Goal: Information Seeking & Learning: Learn about a topic

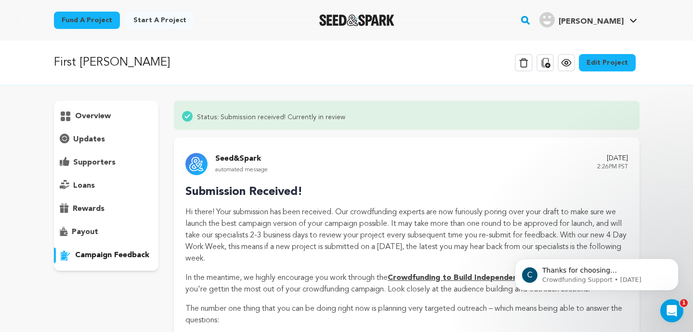
click at [531, 23] on rect "button" at bounding box center [526, 20] width 12 height 12
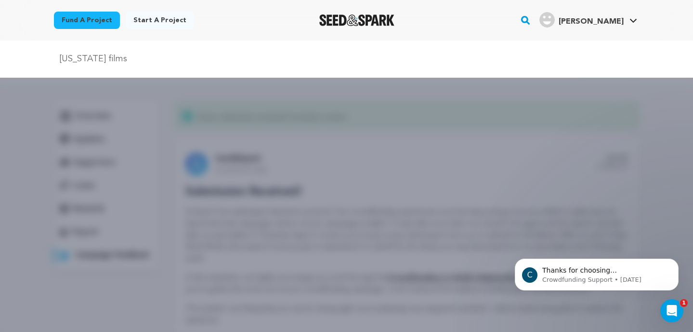
type input "vermont films"
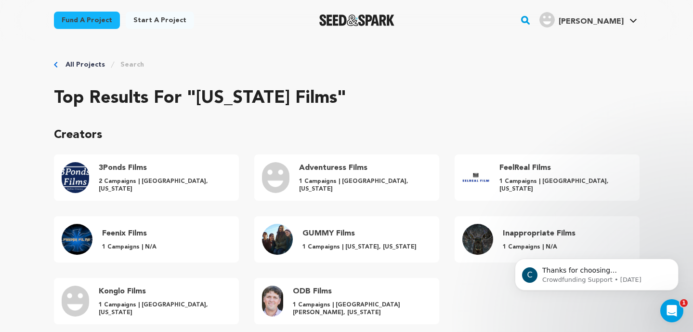
click at [144, 63] on div "All Projects Search" at bounding box center [347, 65] width 586 height 10
click at [531, 23] on rect "button" at bounding box center [526, 20] width 12 height 12
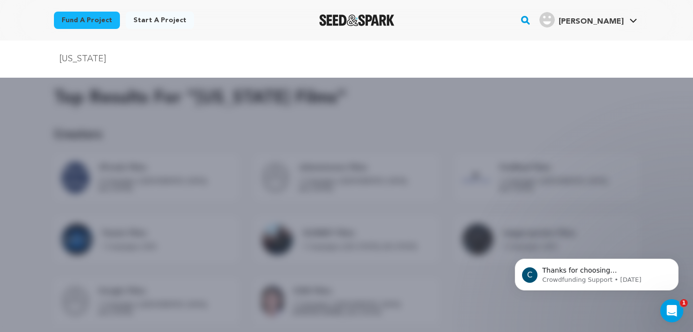
type input "vermont"
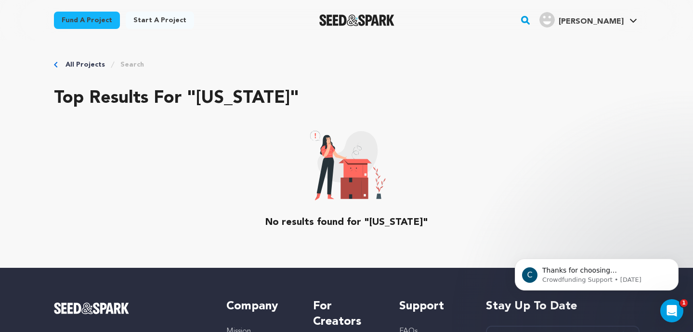
click at [531, 19] on rect "button" at bounding box center [526, 20] width 12 height 12
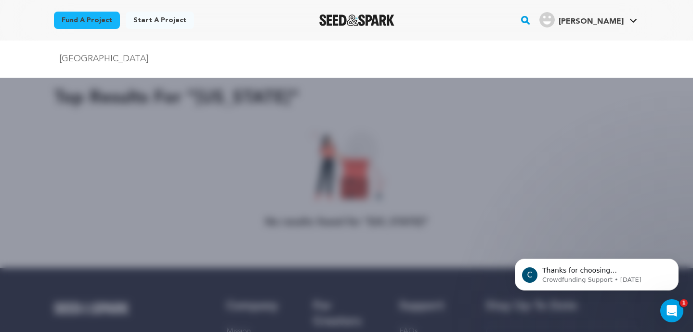
type input "new england"
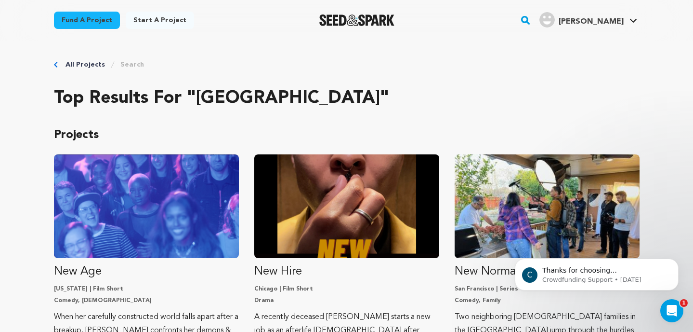
click at [369, 23] on img "Seed&Spark Homepage" at bounding box center [357, 20] width 76 height 12
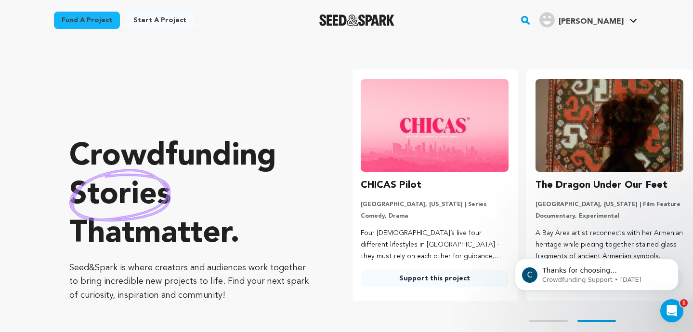
scroll to position [0, 183]
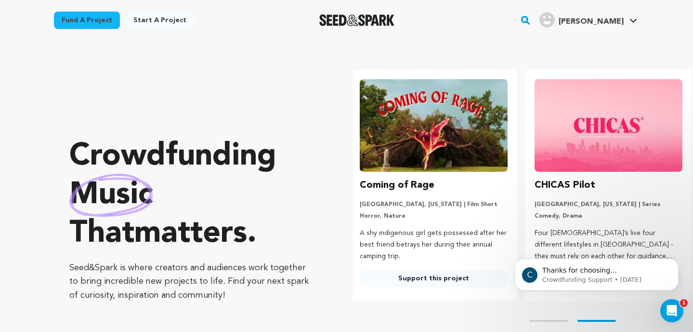
click at [385, 121] on img at bounding box center [434, 125] width 148 height 93
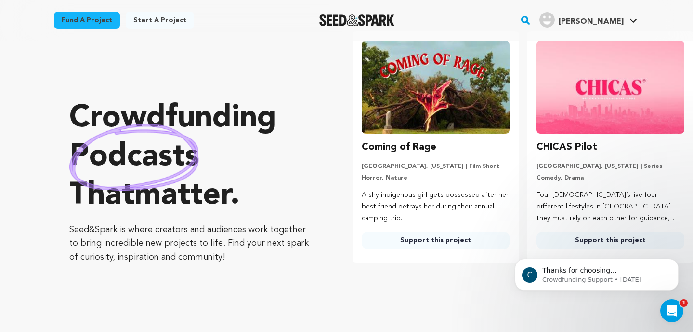
scroll to position [0, 0]
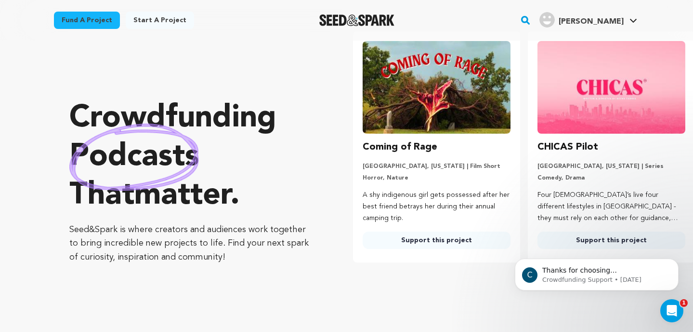
click at [456, 240] on link "Support this project" at bounding box center [437, 239] width 148 height 17
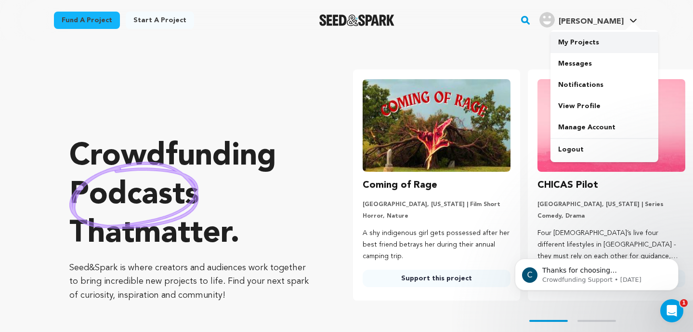
click at [607, 40] on link "My Projects" at bounding box center [605, 42] width 108 height 21
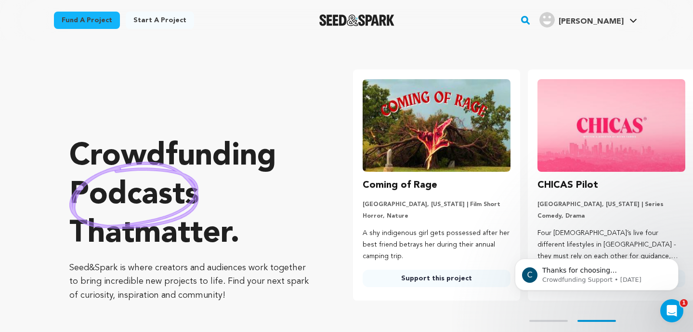
scroll to position [0, 77]
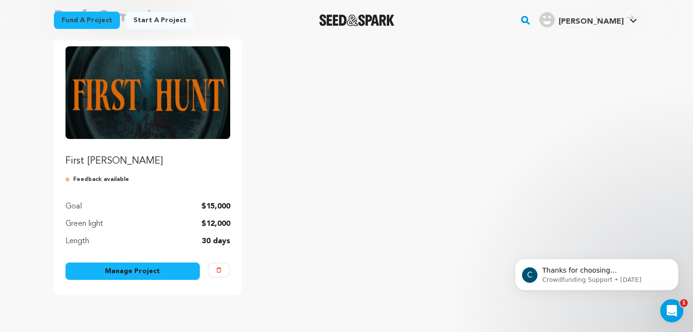
scroll to position [114, 0]
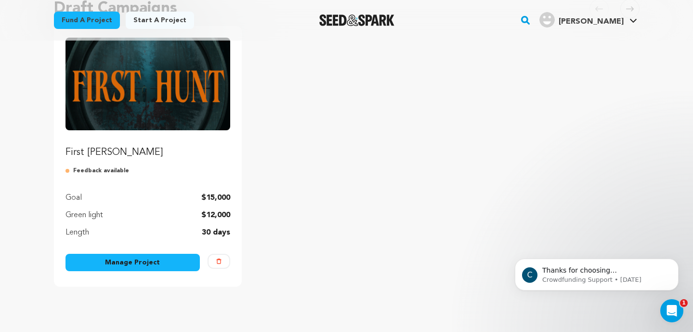
click at [122, 264] on link "Manage Project" at bounding box center [133, 261] width 135 height 17
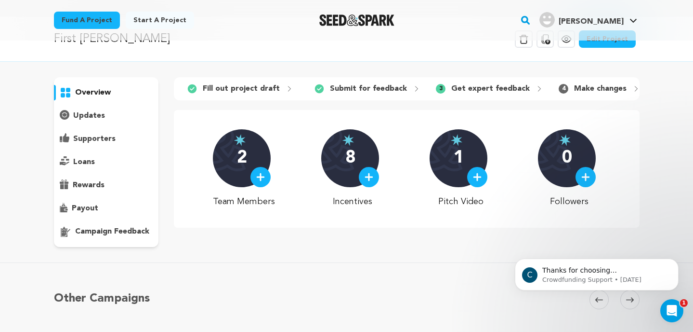
click at [116, 233] on p "campaign feedback" at bounding box center [112, 232] width 74 height 12
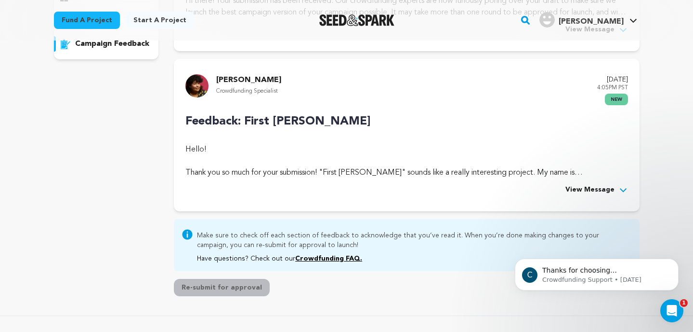
scroll to position [212, 0]
click at [587, 187] on span "View Message" at bounding box center [590, 190] width 49 height 12
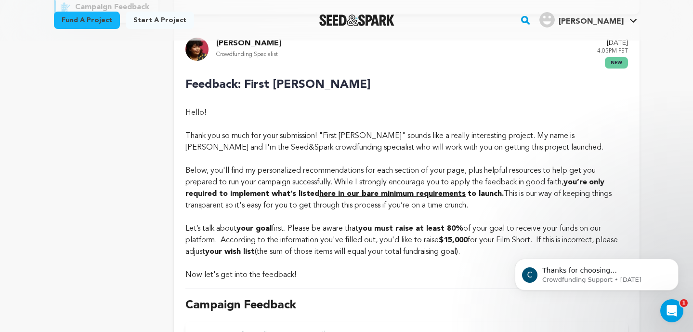
scroll to position [0, 0]
